Goal: Task Accomplishment & Management: Manage account settings

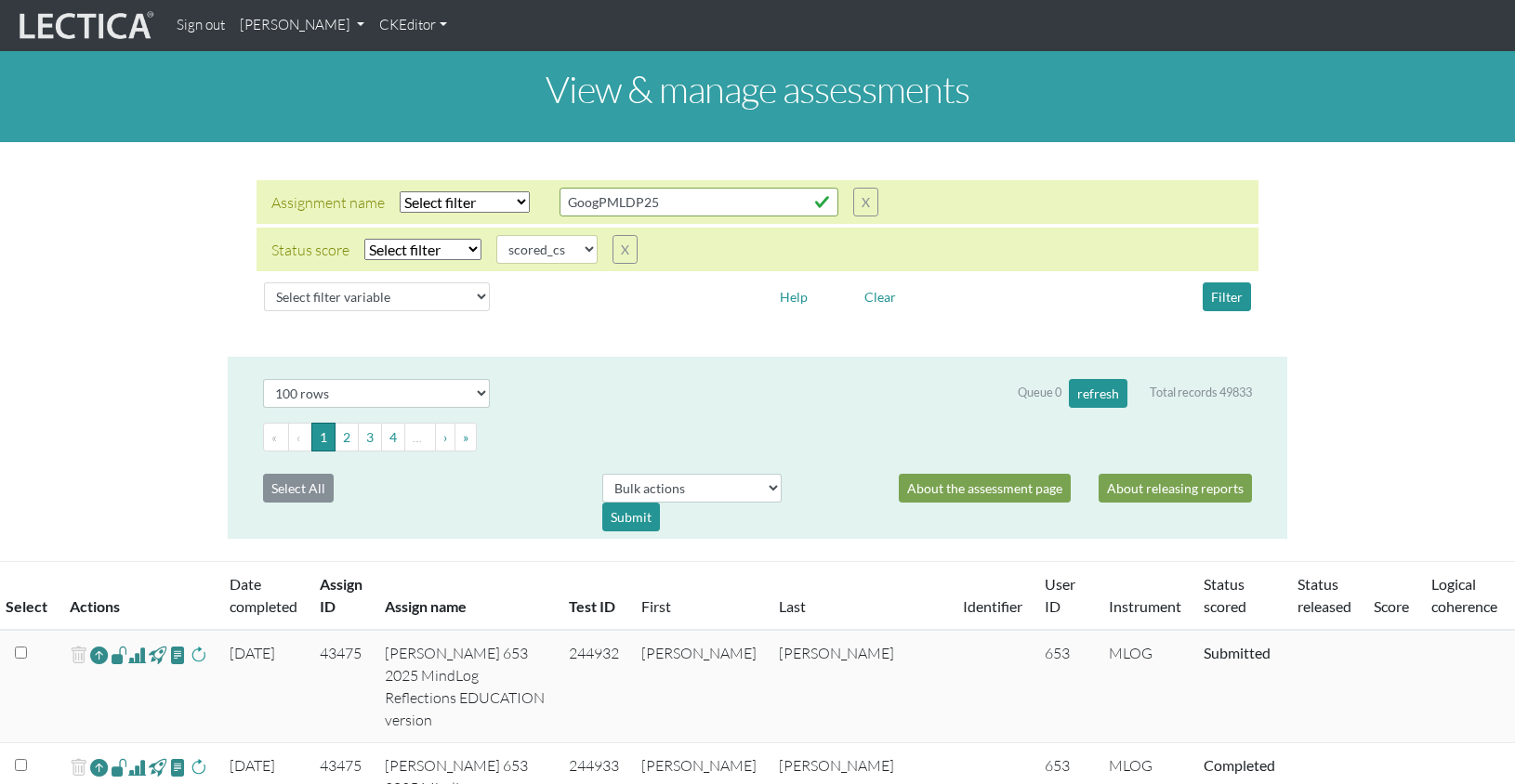
select select
select select "scored_cs"
select select "100"
click at [330, 630] on td "43475" at bounding box center [341, 686] width 65 height 113
click at [336, 630] on td "43475" at bounding box center [341, 686] width 65 height 113
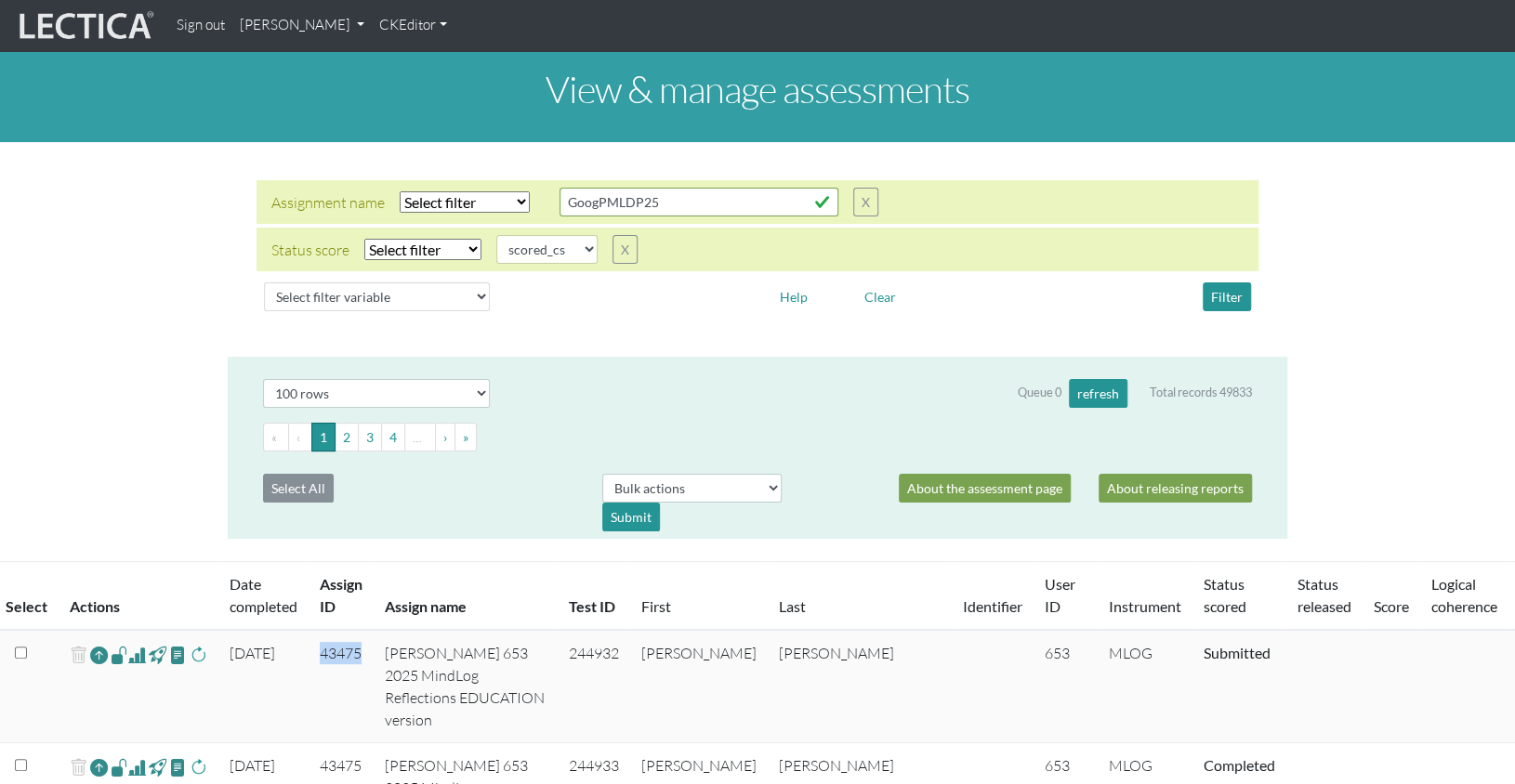
click at [336, 630] on td "43475" at bounding box center [341, 686] width 65 height 113
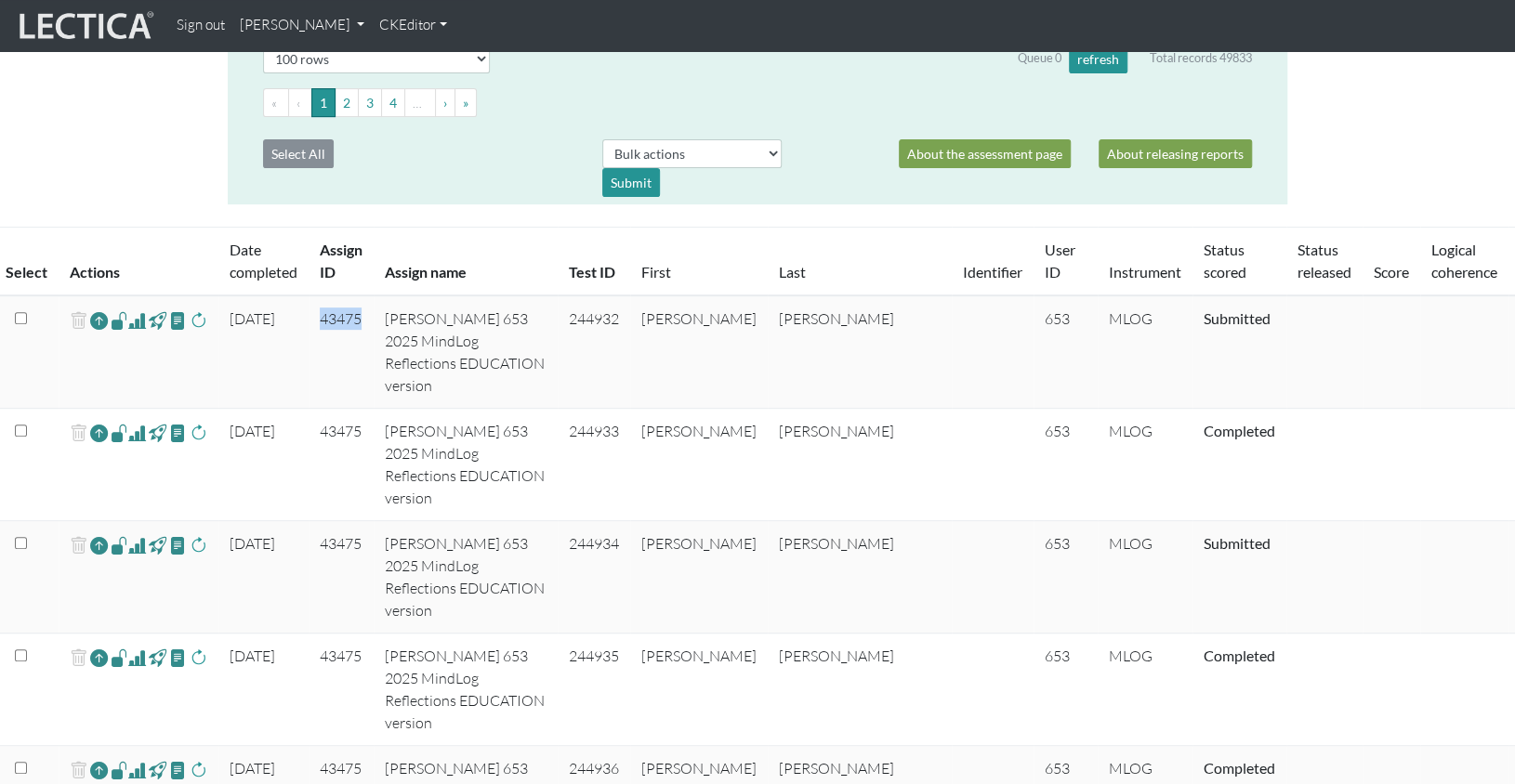
scroll to position [375, 0]
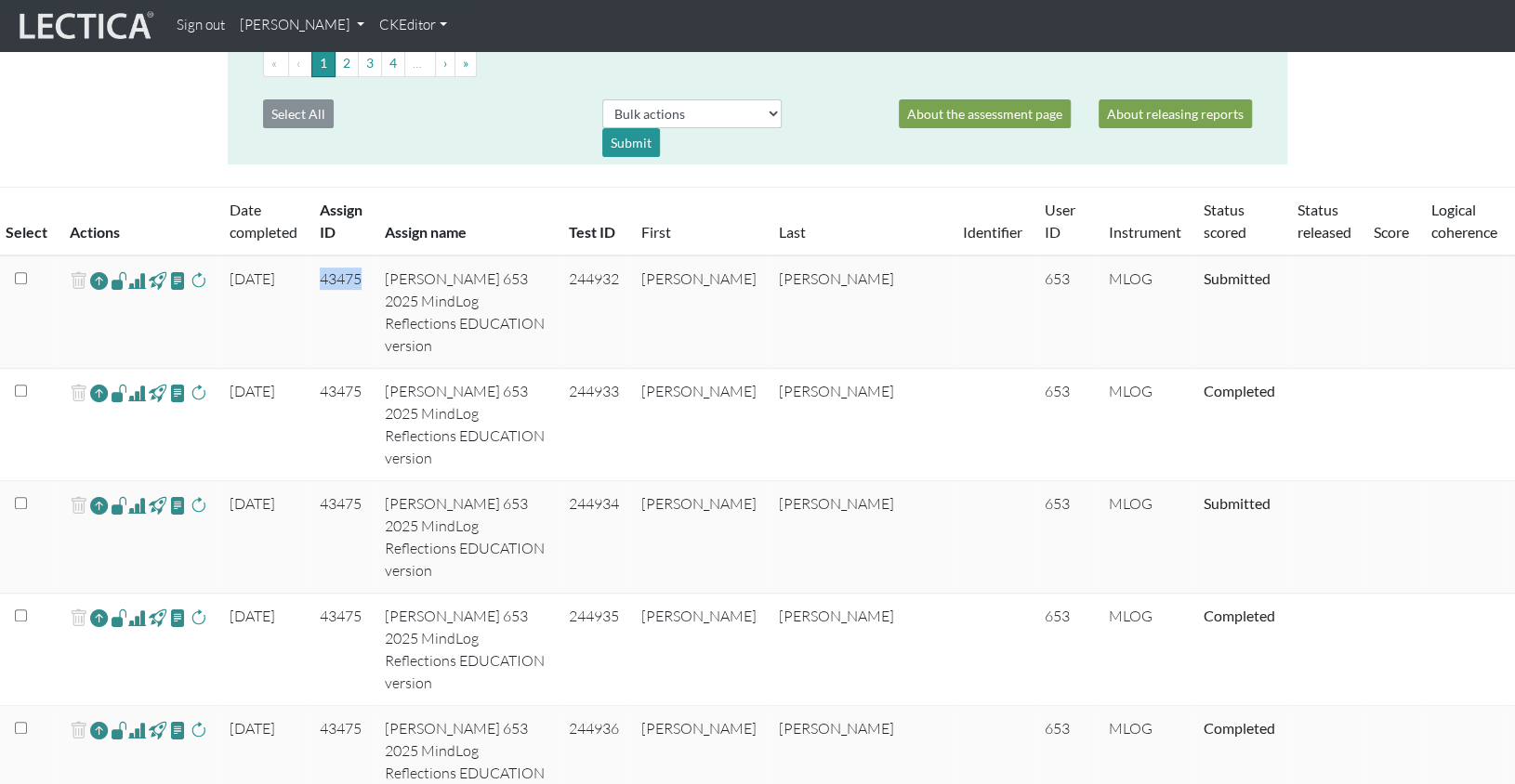
copy td "43475"
click at [281, 28] on link "[PERSON_NAME]" at bounding box center [301, 26] width 139 height 36
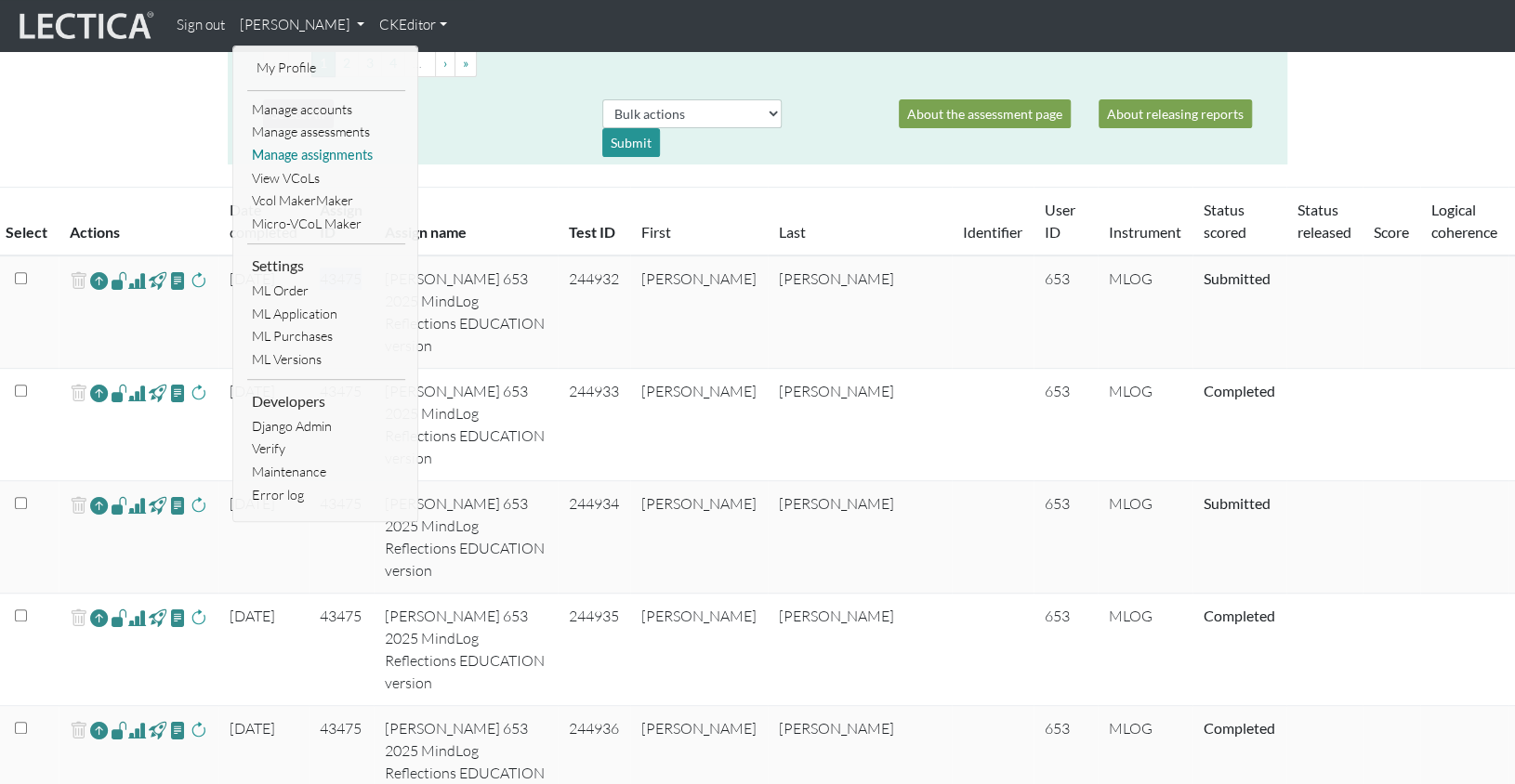
click at [320, 149] on link "Manage assignments" at bounding box center [326, 155] width 158 height 23
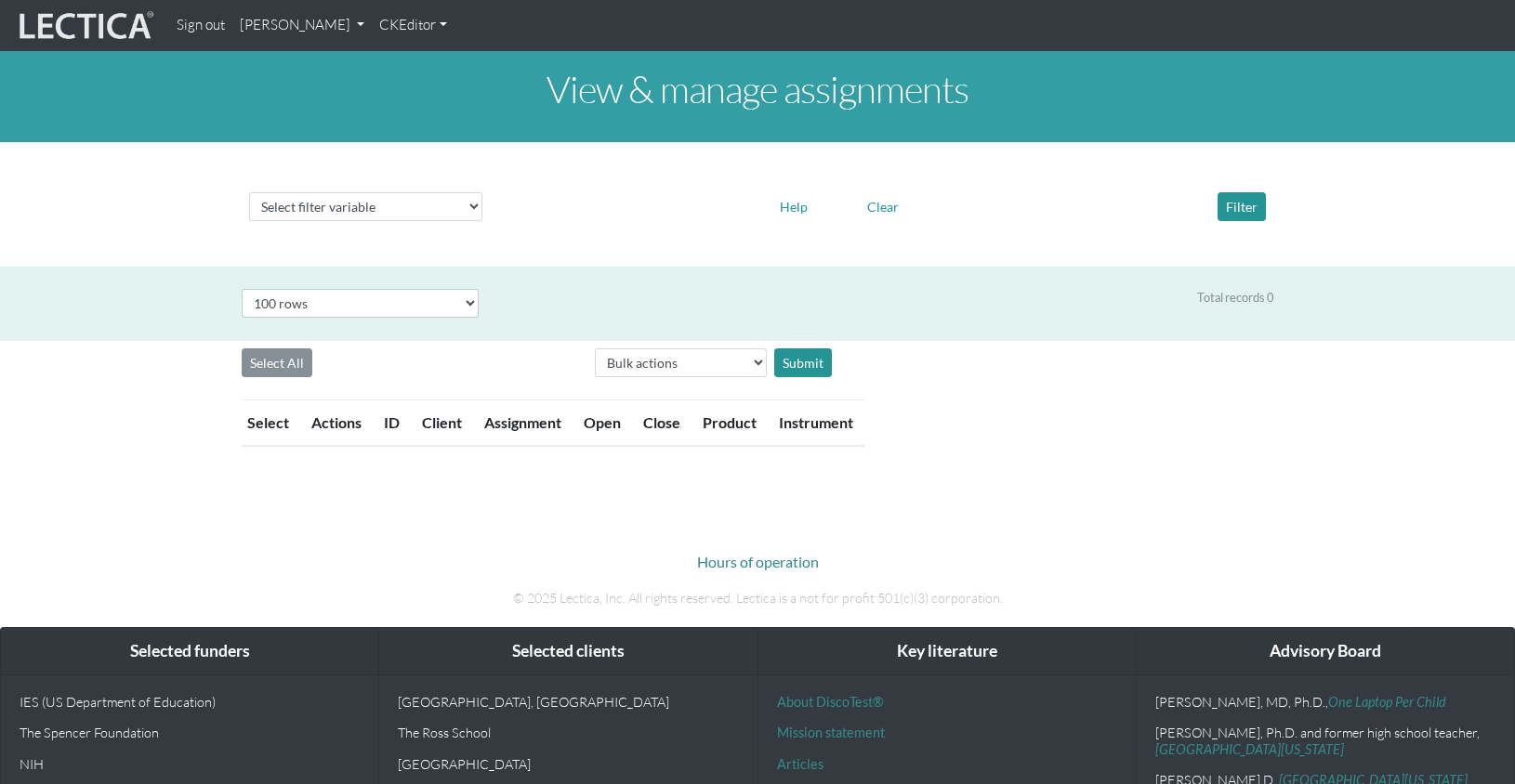
select select "100"
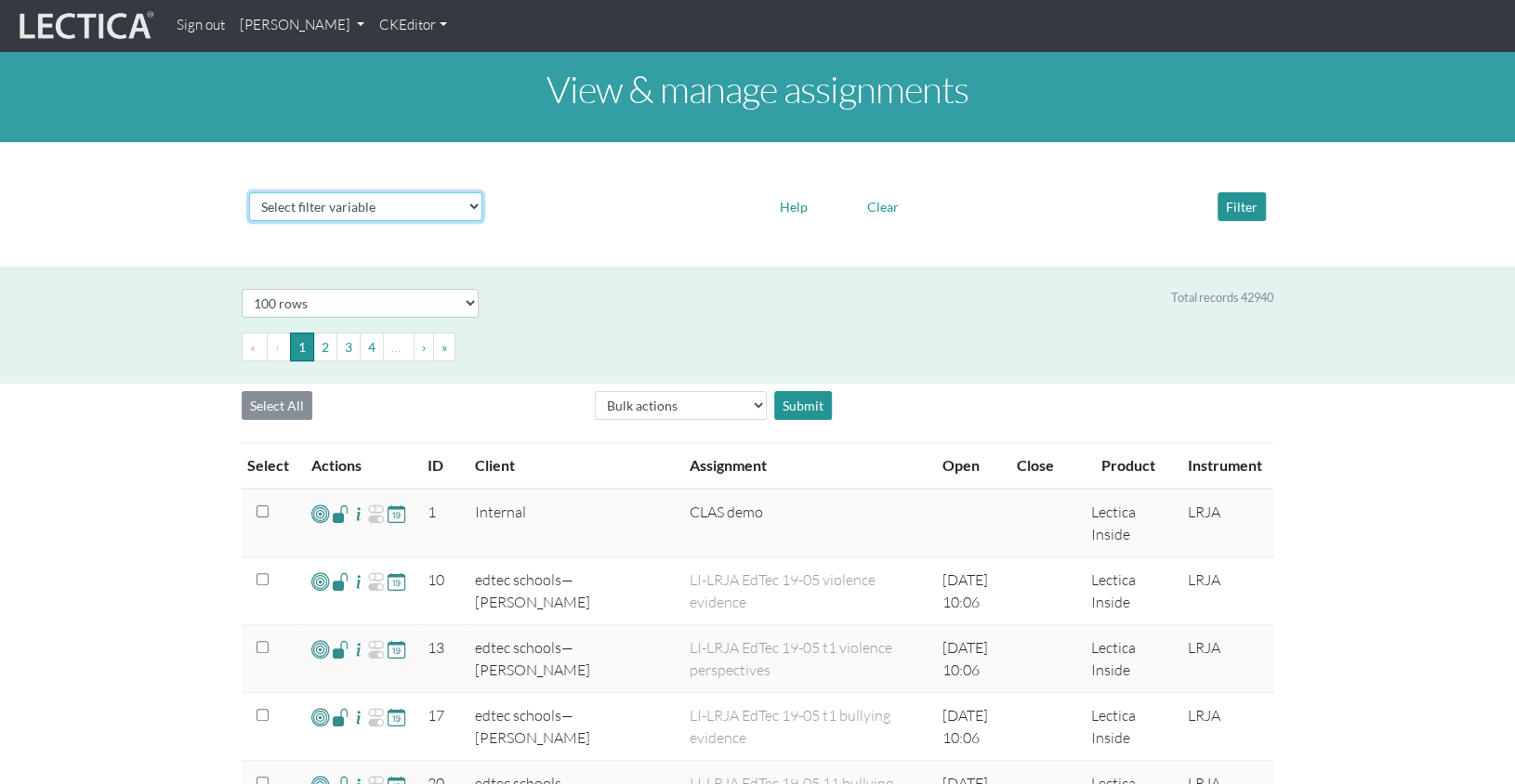
select select "id"
click option "Assignment ID" at bounding box center [0, 0] width 0 height 0
select select
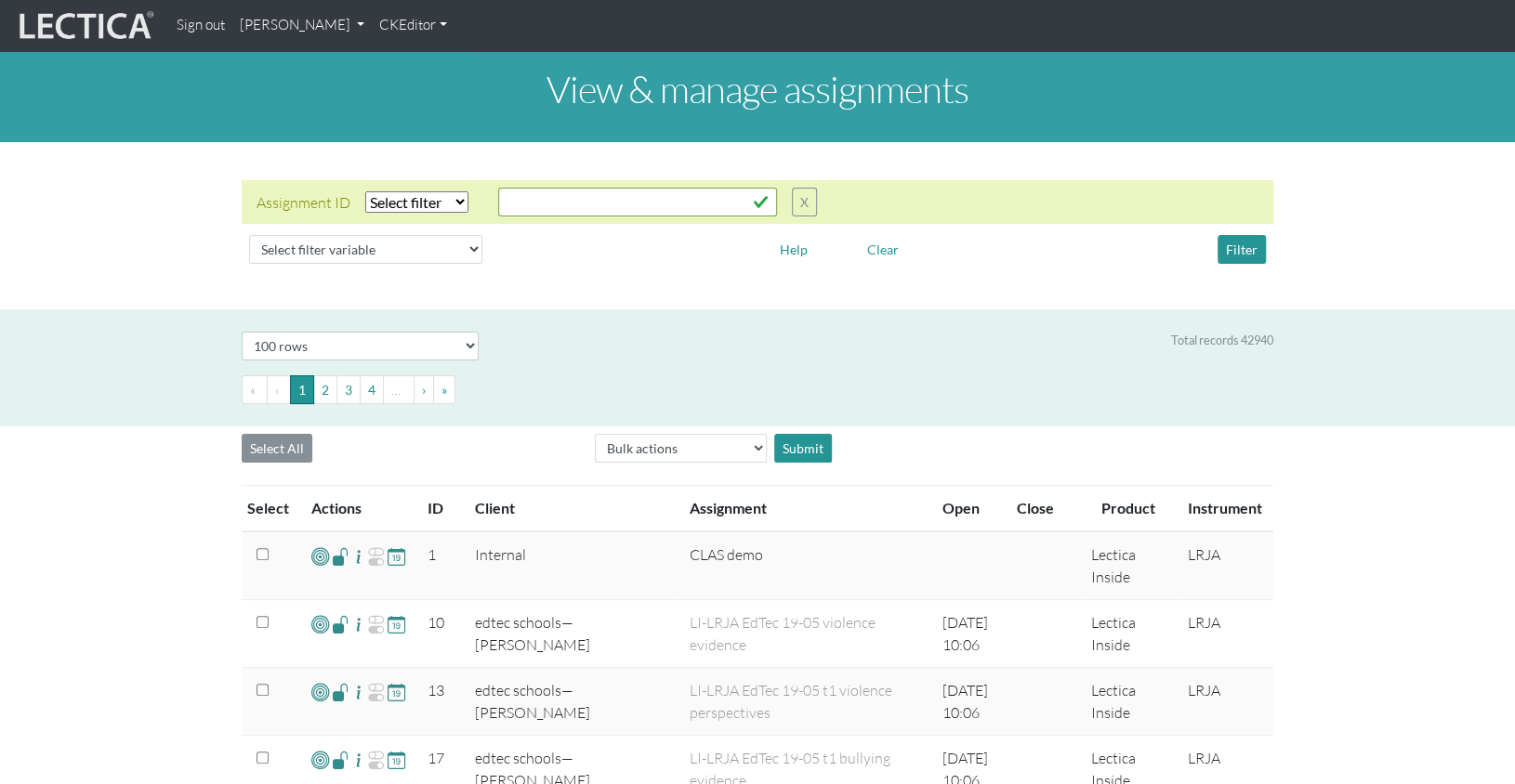
select select "equal"
click option "Equals" at bounding box center [0, 0] width 0 height 0
click at [526, 188] on input "text" at bounding box center [638, 202] width 279 height 29
paste input "43475"
type input "43475"
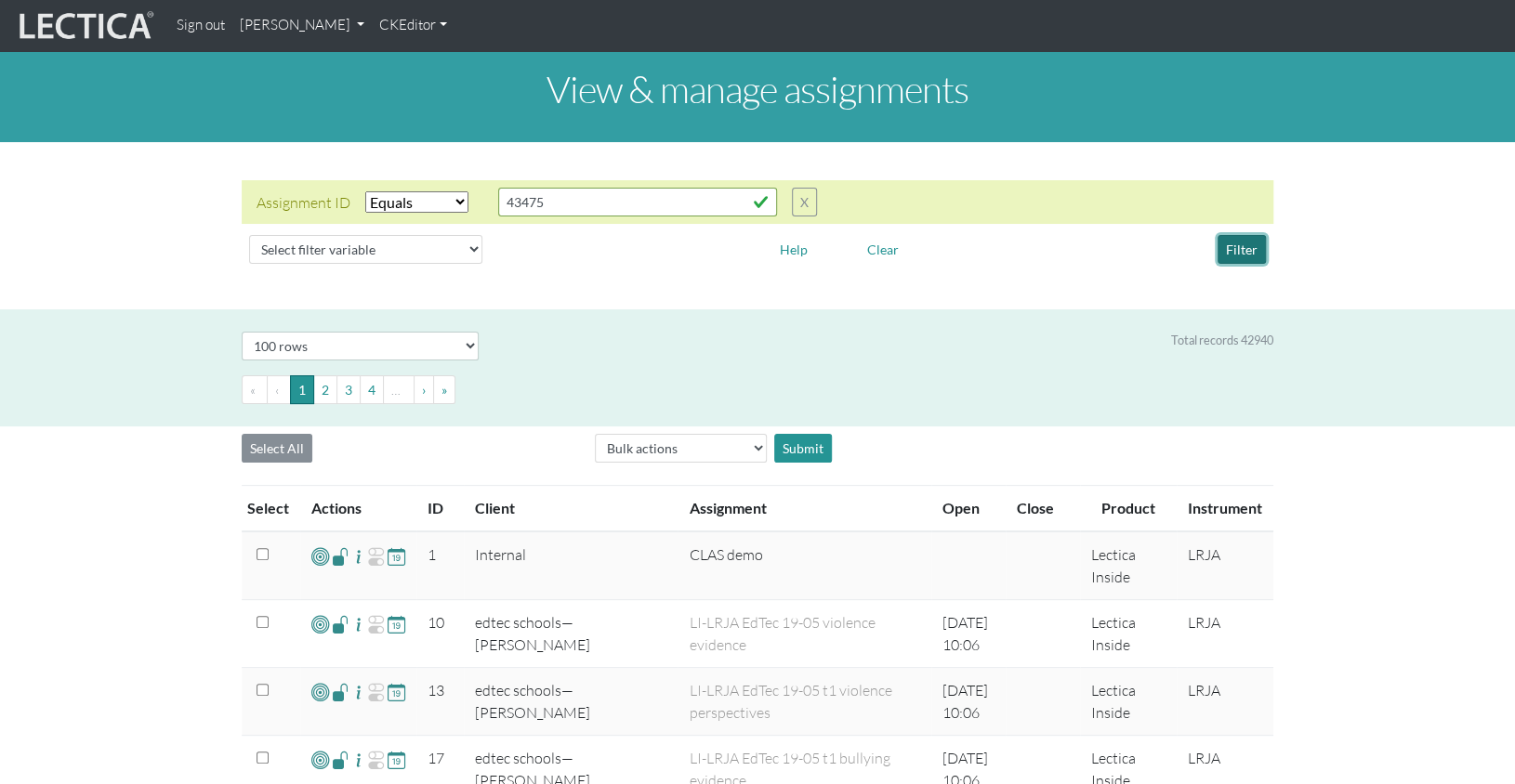
click at [1240, 237] on button "Filter" at bounding box center [1242, 249] width 48 height 29
